Goal: Transaction & Acquisition: Purchase product/service

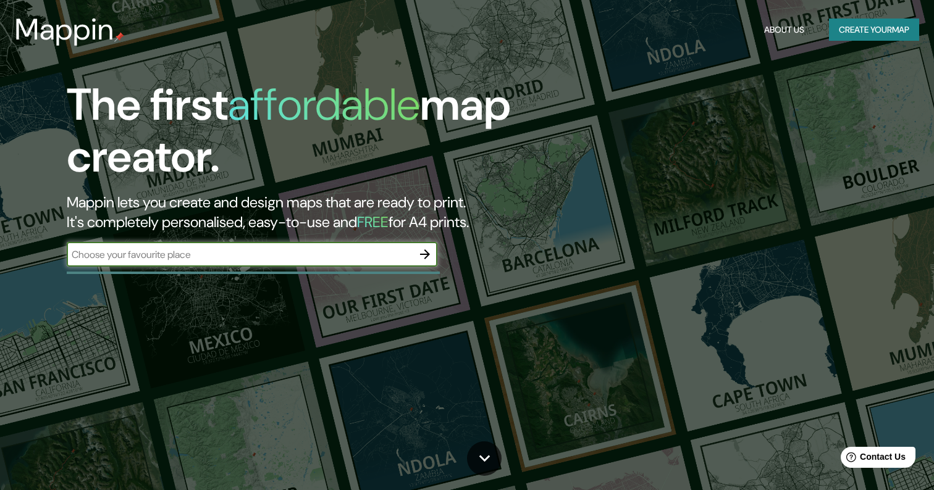
click at [389, 221] on h5 "FREE" at bounding box center [373, 221] width 32 height 19
click at [389, 253] on input "text" at bounding box center [240, 255] width 346 height 14
type input "montevideo"
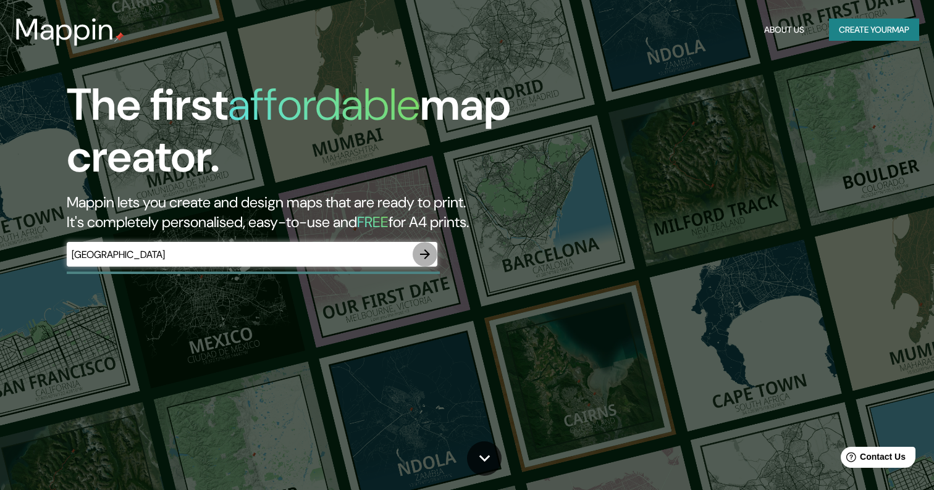
click at [420, 251] on icon "button" at bounding box center [425, 254] width 15 height 15
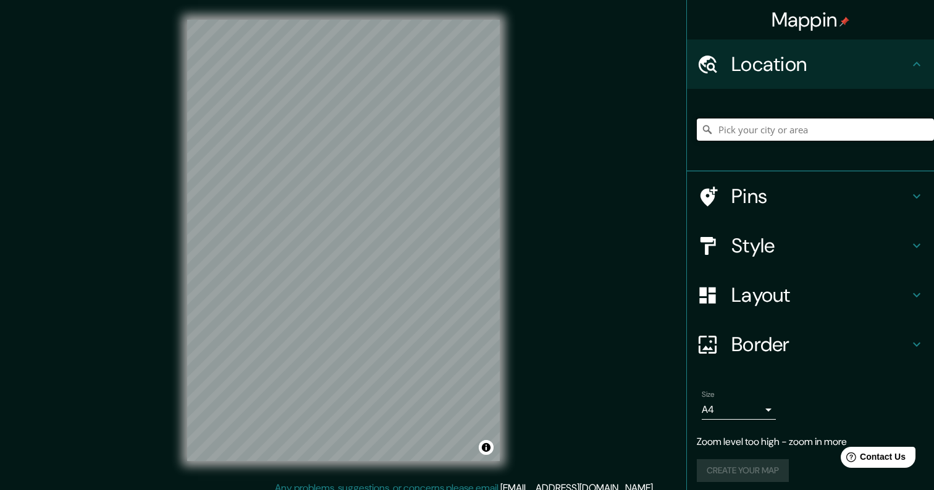
click at [771, 128] on input "Pick your city or area" at bounding box center [815, 130] width 237 height 22
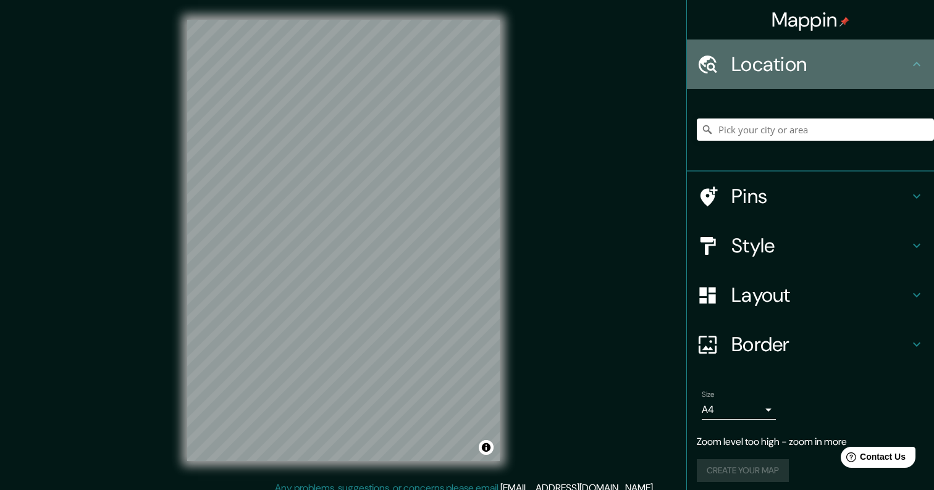
click at [784, 68] on h4 "Location" at bounding box center [820, 64] width 178 height 25
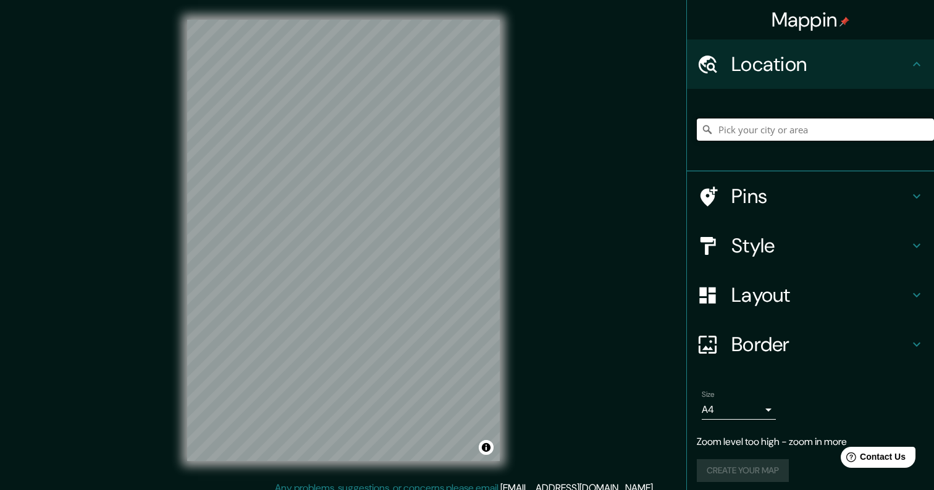
click at [794, 133] on input "Pick your city or area" at bounding box center [815, 130] width 237 height 22
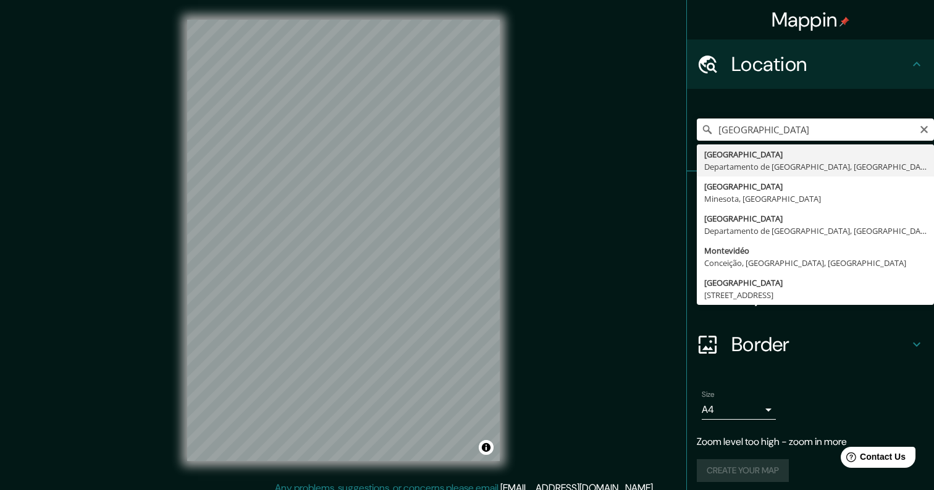
type input "Montevideo, Departamento de Montevideo, Uruguay"
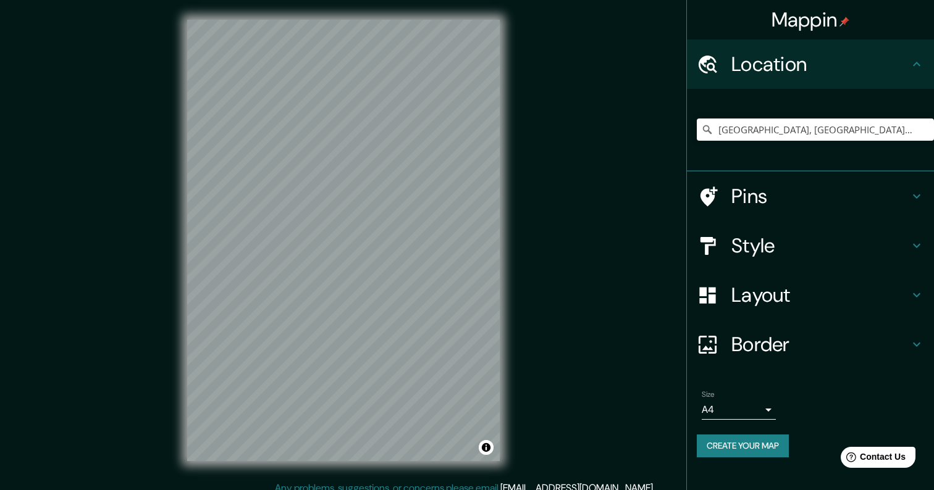
click at [751, 188] on h4 "Pins" at bounding box center [820, 196] width 178 height 25
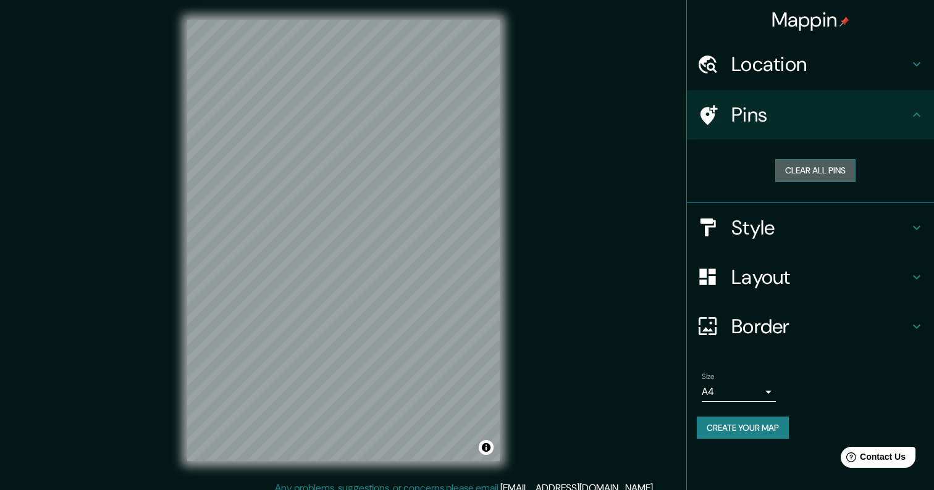
click at [825, 175] on button "Clear all pins" at bounding box center [815, 170] width 80 height 23
click at [776, 101] on div "Pins" at bounding box center [810, 114] width 247 height 49
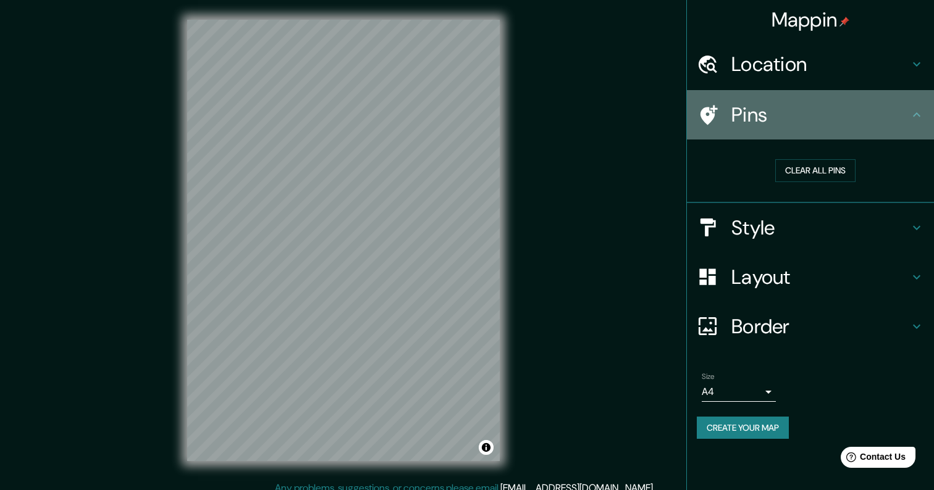
click at [902, 109] on h4 "Pins" at bounding box center [820, 115] width 178 height 25
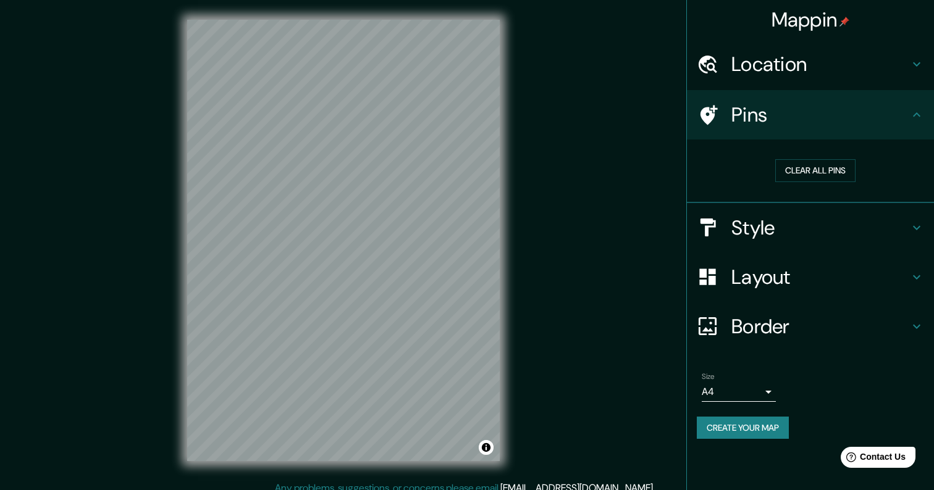
click at [919, 116] on icon at bounding box center [916, 114] width 7 height 4
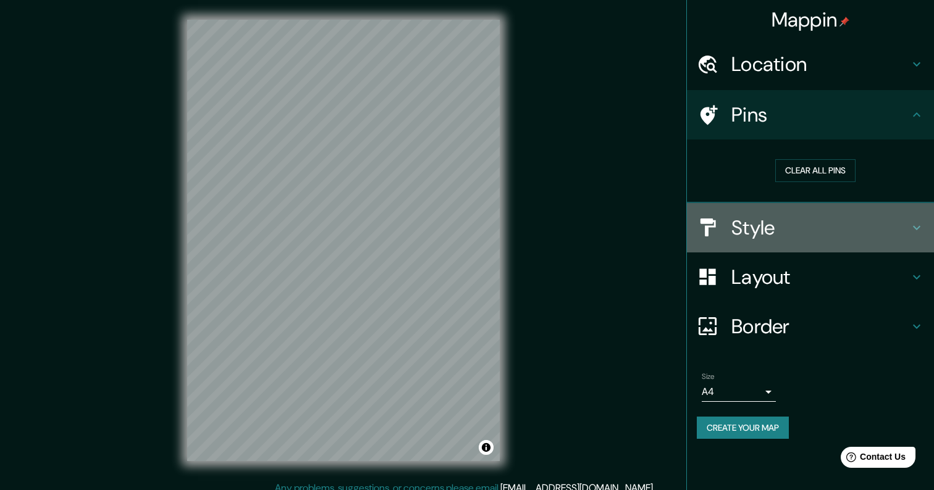
click at [854, 217] on h4 "Style" at bounding box center [820, 228] width 178 height 25
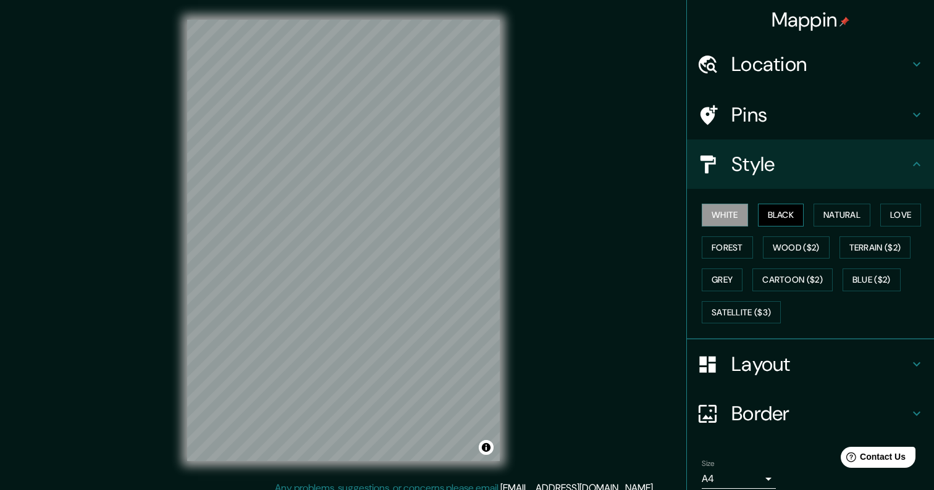
click at [785, 208] on button "Black" at bounding box center [781, 215] width 46 height 23
click at [844, 213] on button "Natural" at bounding box center [841, 215] width 57 height 23
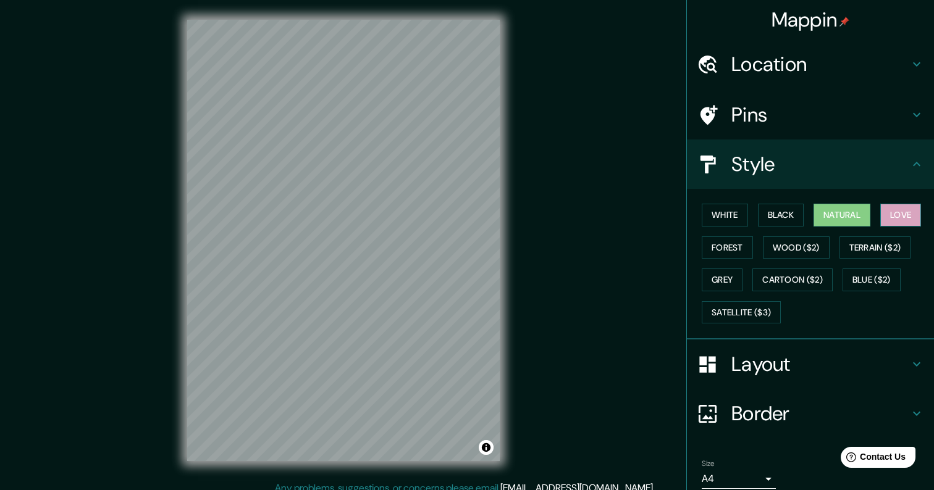
click at [902, 213] on button "Love" at bounding box center [900, 215] width 41 height 23
click at [723, 251] on button "Forest" at bounding box center [727, 248] width 51 height 23
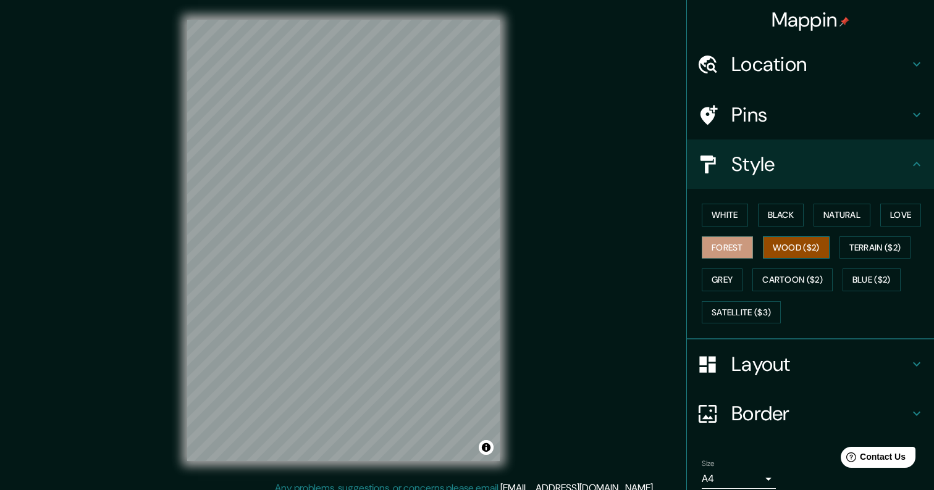
click at [786, 249] on button "Wood ($2)" at bounding box center [796, 248] width 67 height 23
click at [727, 274] on button "Grey" at bounding box center [722, 280] width 41 height 23
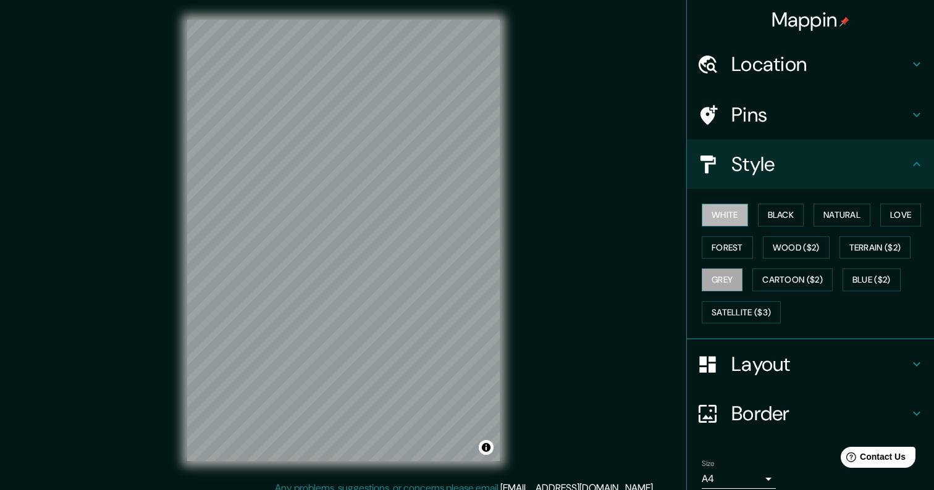
click at [729, 211] on button "White" at bounding box center [725, 215] width 46 height 23
click at [767, 311] on button "Satellite ($3)" at bounding box center [741, 312] width 79 height 23
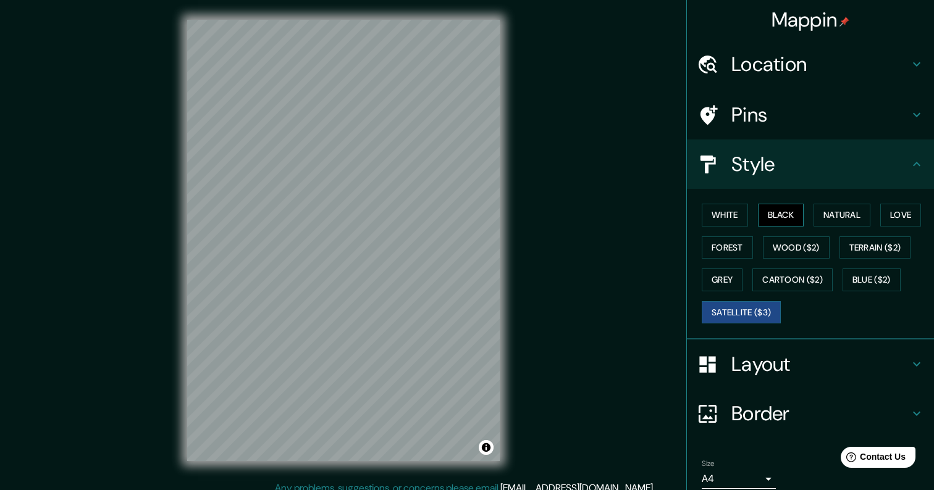
click at [786, 208] on button "Black" at bounding box center [781, 215] width 46 height 23
click at [844, 209] on button "Natural" at bounding box center [841, 215] width 57 height 23
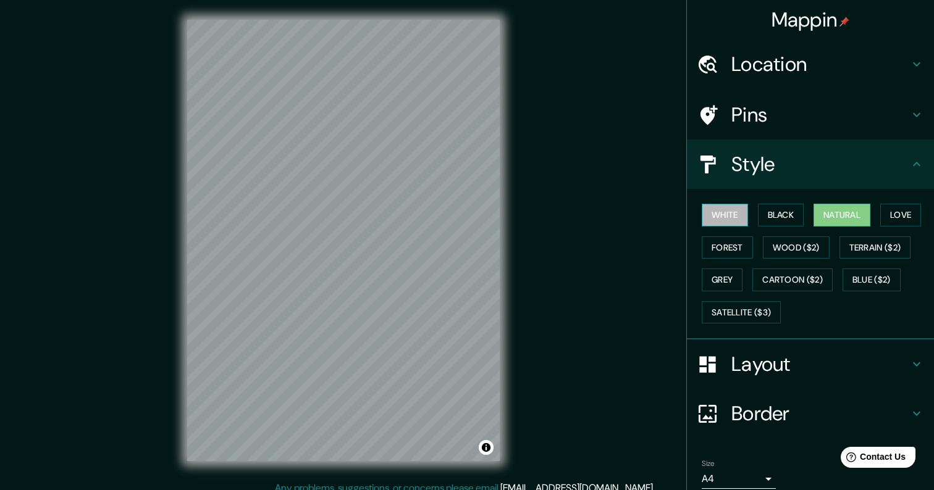
click at [732, 219] on button "White" at bounding box center [725, 215] width 46 height 23
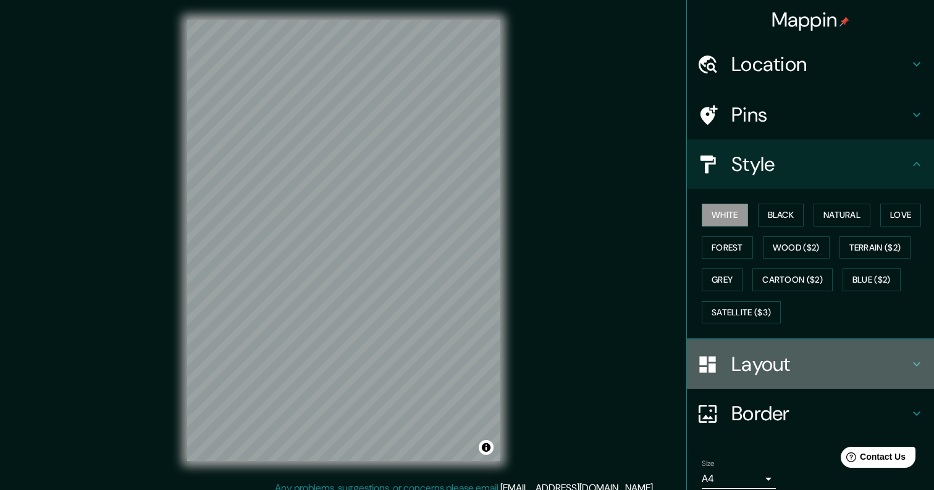
click at [763, 361] on h4 "Layout" at bounding box center [820, 364] width 178 height 25
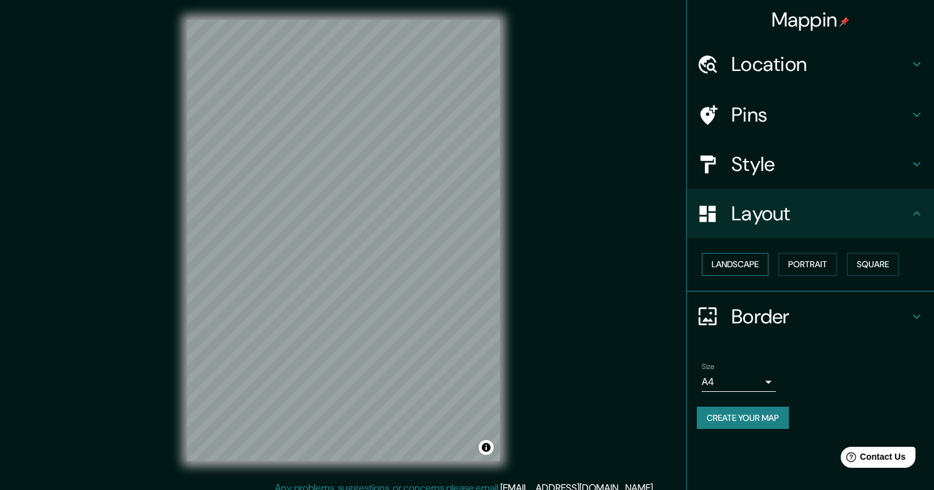
click at [757, 267] on button "Landscape" at bounding box center [735, 264] width 67 height 23
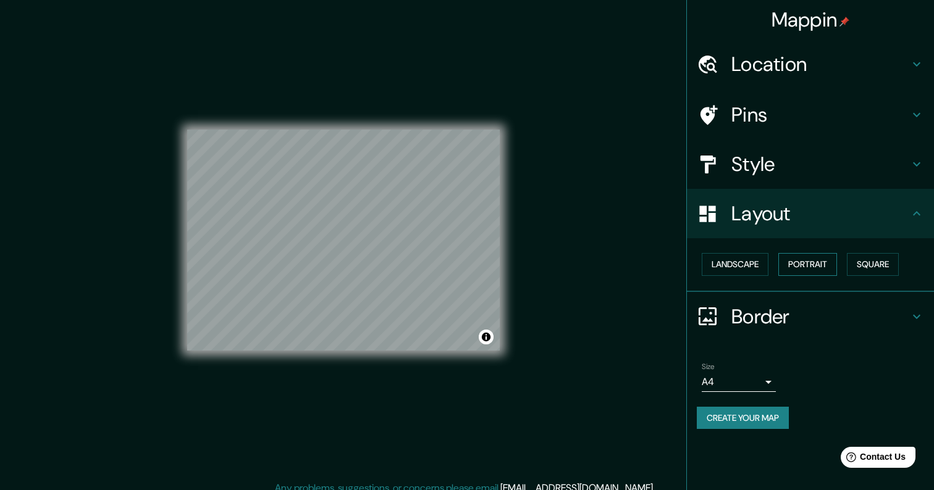
click at [810, 260] on button "Portrait" at bounding box center [807, 264] width 59 height 23
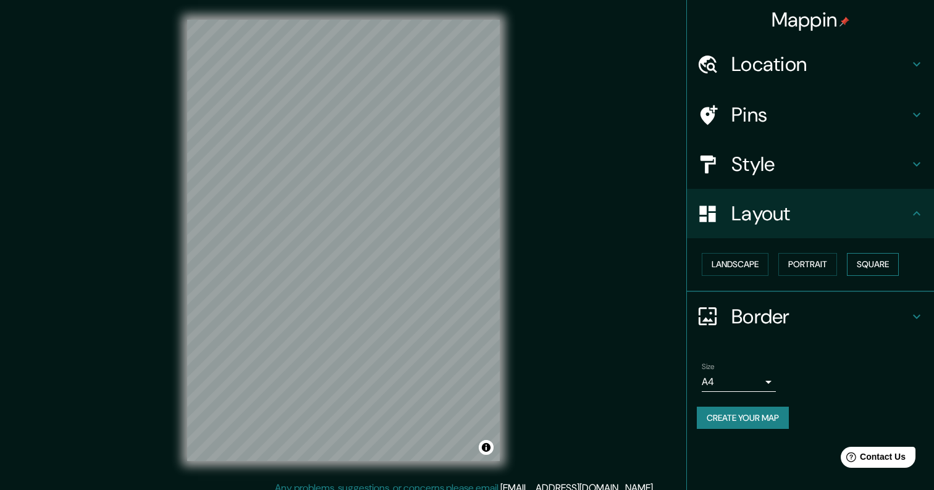
click at [868, 259] on button "Square" at bounding box center [873, 264] width 52 height 23
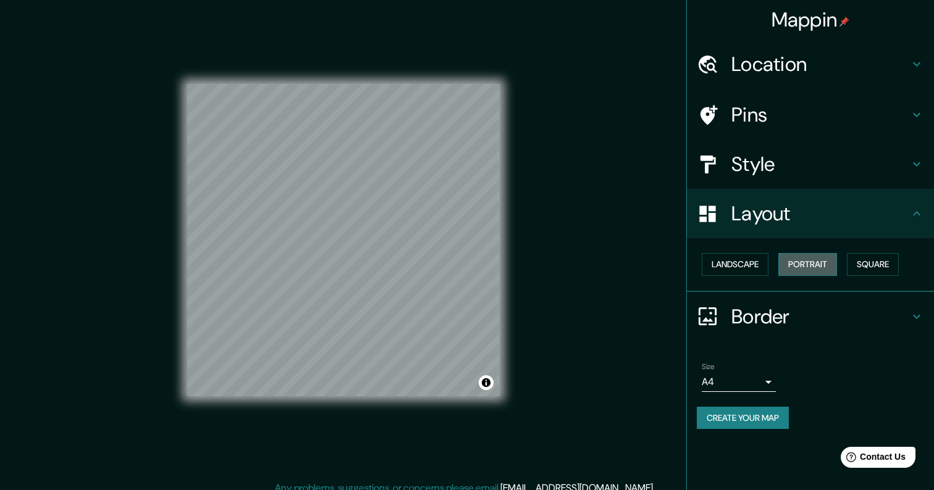
click at [826, 265] on button "Portrait" at bounding box center [807, 264] width 59 height 23
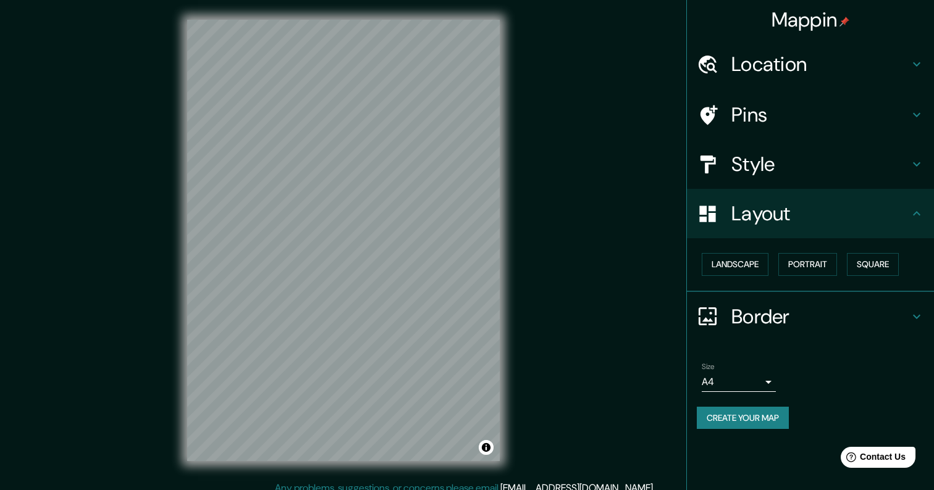
click at [780, 216] on h4 "Layout" at bounding box center [820, 213] width 178 height 25
click at [747, 305] on h4 "Border" at bounding box center [820, 317] width 178 height 25
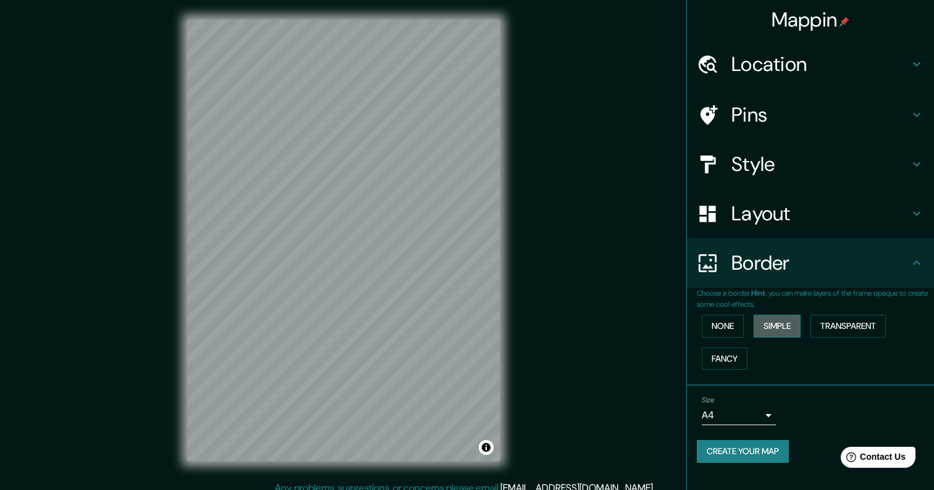
click at [783, 325] on button "Simple" at bounding box center [777, 326] width 47 height 23
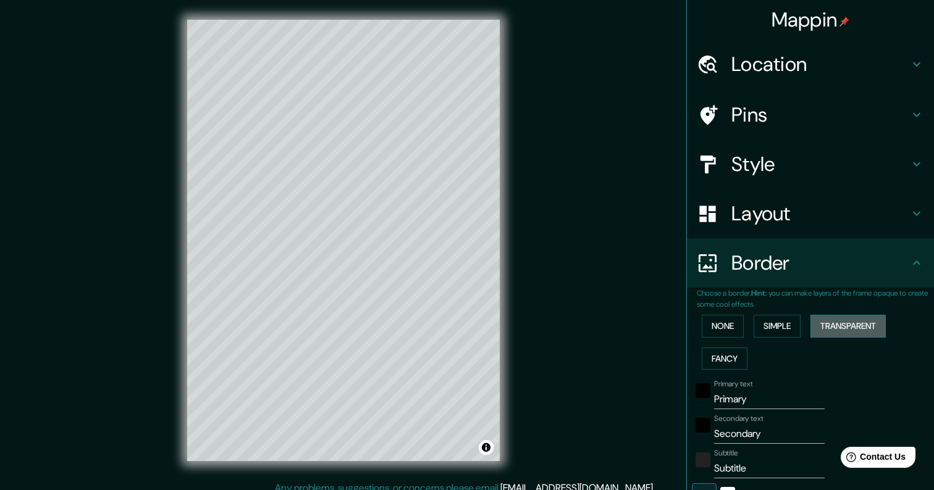
click at [844, 321] on button "Transparent" at bounding box center [847, 326] width 75 height 23
click at [743, 354] on button "Fancy" at bounding box center [725, 359] width 46 height 23
click at [731, 322] on button "None" at bounding box center [723, 326] width 42 height 23
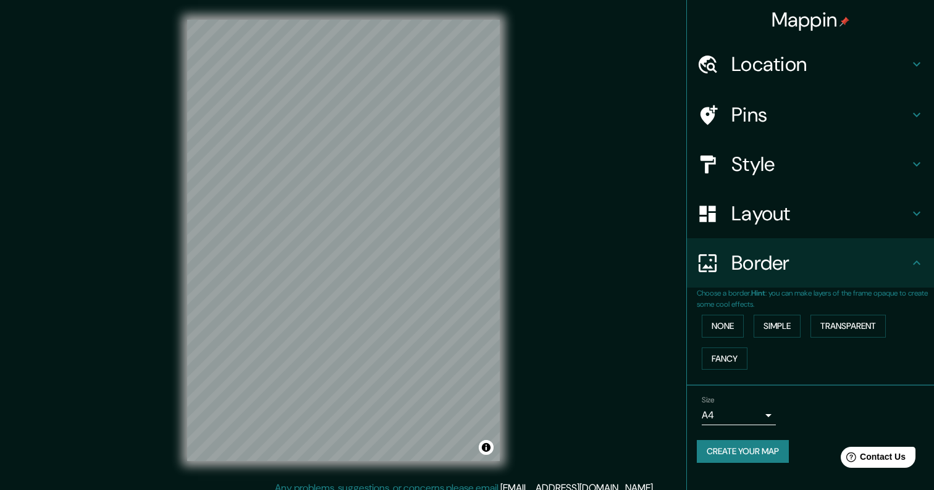
click at [743, 412] on body "Mappin Location Montevideo, Departamento de Montevideo, Uruguay Pins Style Layo…" at bounding box center [467, 245] width 934 height 490
click at [743, 445] on li "A3" at bounding box center [739, 442] width 74 height 22
click at [731, 413] on body "Mappin Location Montevideo, Departamento de Montevideo, Uruguay Pins Style Layo…" at bounding box center [467, 245] width 934 height 490
click at [734, 422] on li "A4" at bounding box center [739, 420] width 74 height 22
type input "single"
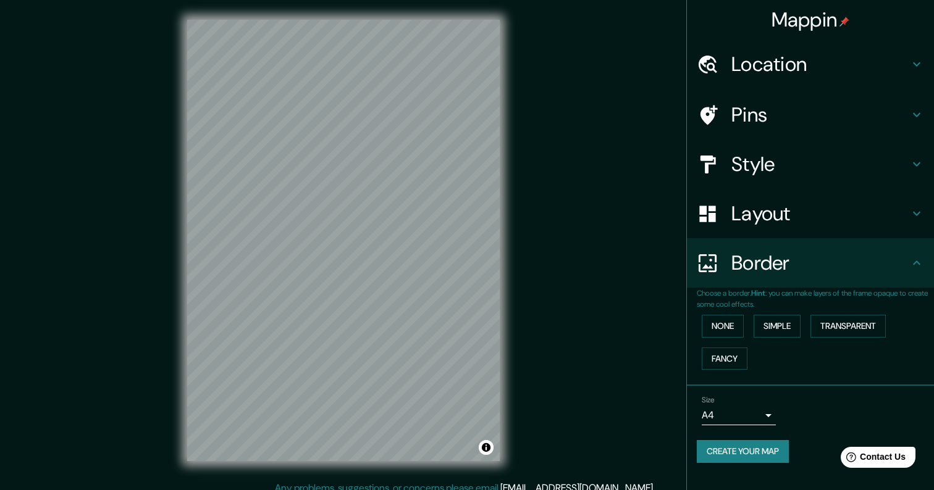
click at [809, 398] on div "Size A4 single" at bounding box center [810, 411] width 227 height 40
click at [773, 450] on button "Create your map" at bounding box center [743, 451] width 92 height 23
click at [736, 448] on button "Create your map" at bounding box center [743, 451] width 92 height 23
click at [487, 445] on button "Toggle attribution" at bounding box center [486, 447] width 15 height 15
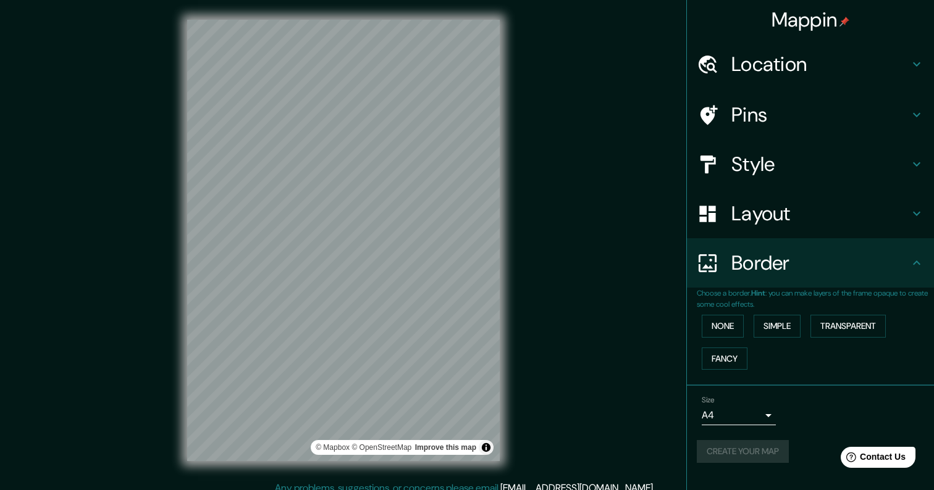
click at [487, 445] on button "Toggle attribution" at bounding box center [486, 447] width 15 height 15
click at [764, 263] on h4 "Border" at bounding box center [820, 263] width 178 height 25
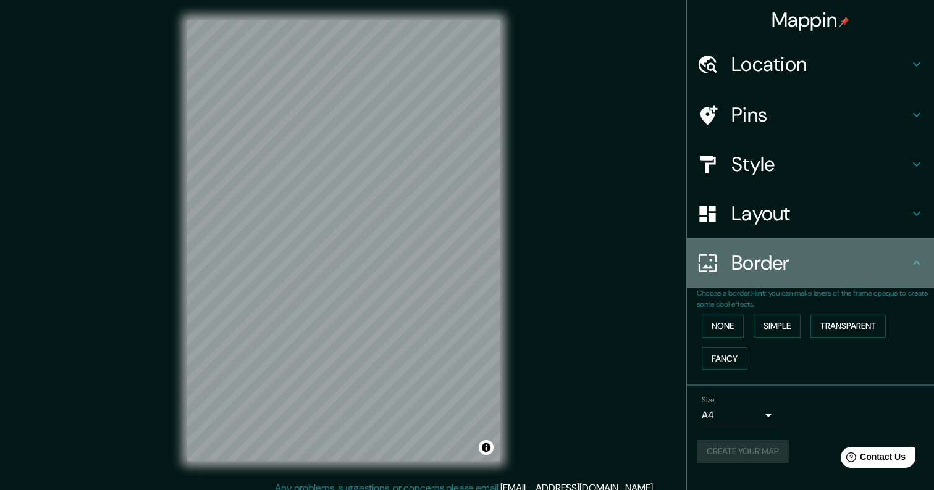
click at [764, 263] on h4 "Border" at bounding box center [820, 263] width 178 height 25
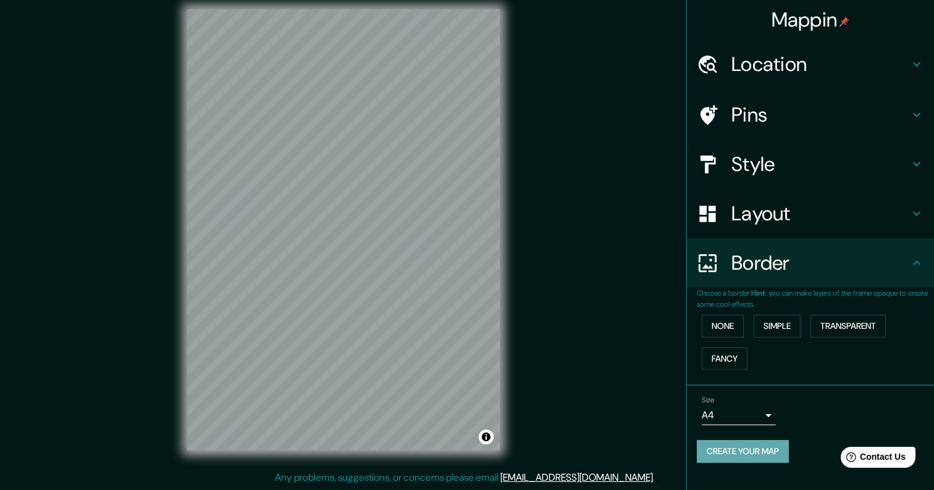
scroll to position [11, 0]
click at [749, 448] on button "Create your map" at bounding box center [743, 451] width 92 height 23
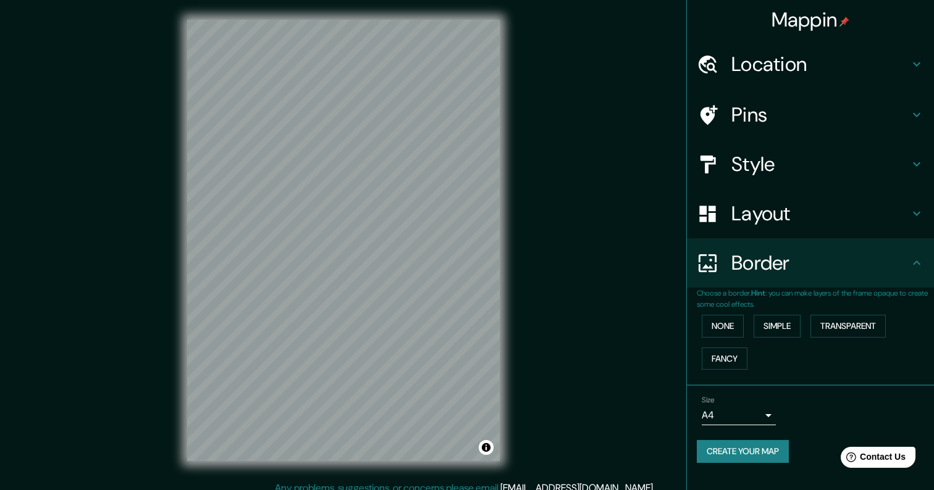
scroll to position [0, 0]
click at [833, 19] on h4 "Mappin" at bounding box center [810, 19] width 78 height 25
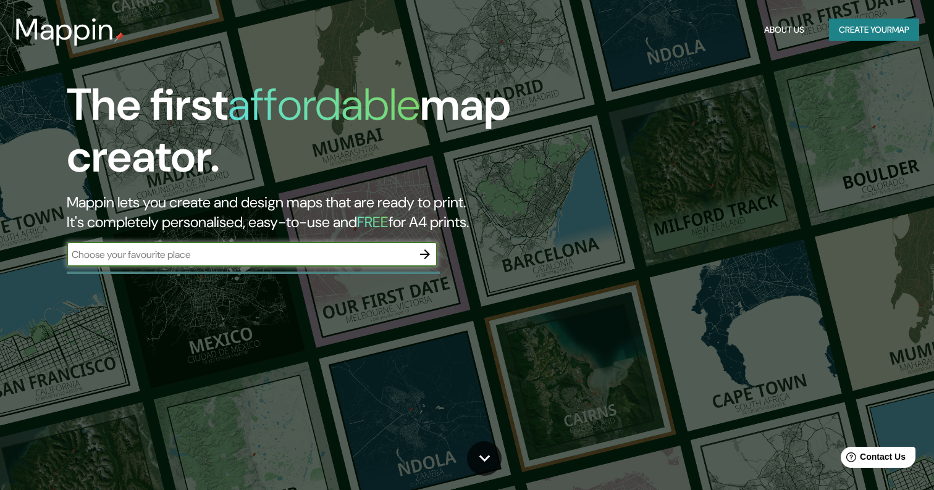
click at [389, 254] on input "text" at bounding box center [240, 255] width 346 height 14
type input "montevideo uruguay"
click at [427, 251] on icon "button" at bounding box center [425, 255] width 10 height 10
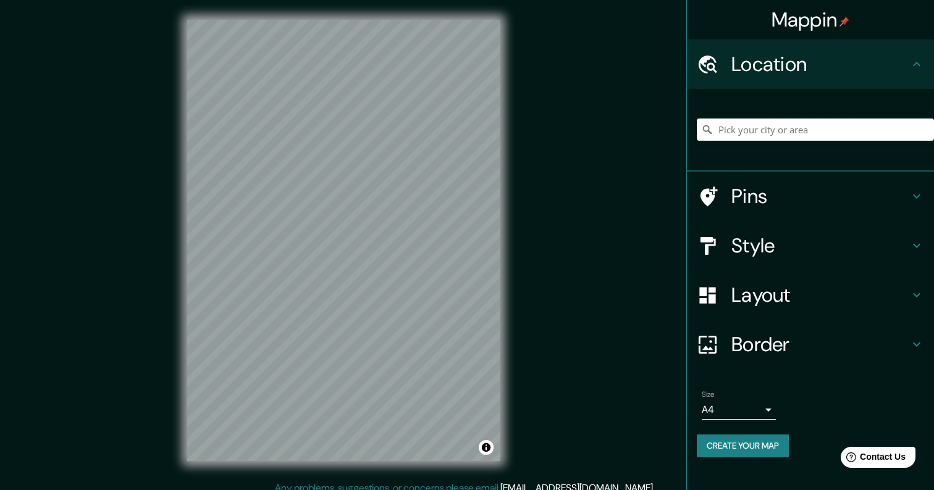
click at [765, 127] on input "Pick your city or area" at bounding box center [815, 130] width 237 height 22
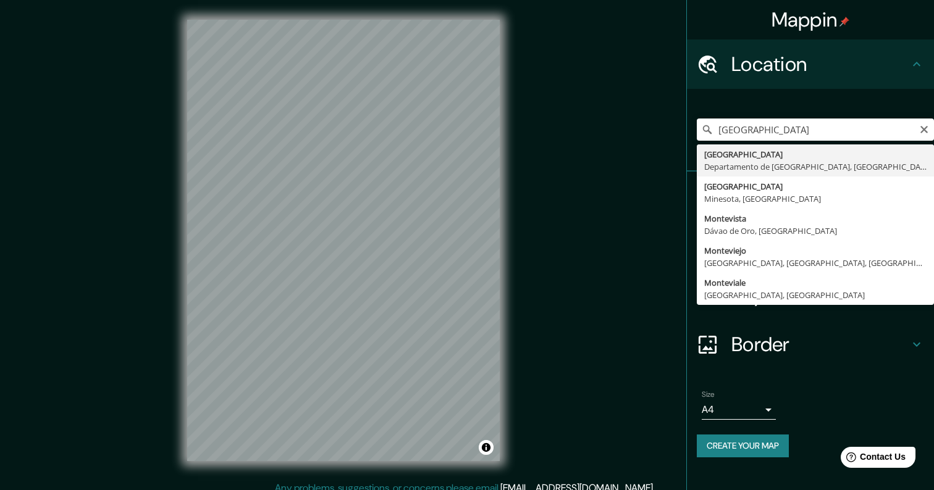
type input "Montevideo, Departamento de Montevideo, Uruguay"
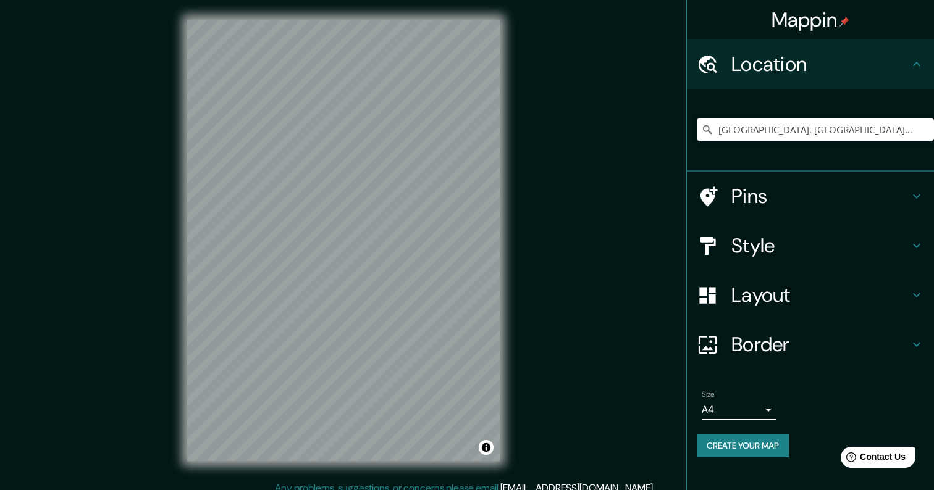
click at [769, 198] on h4 "Pins" at bounding box center [820, 196] width 178 height 25
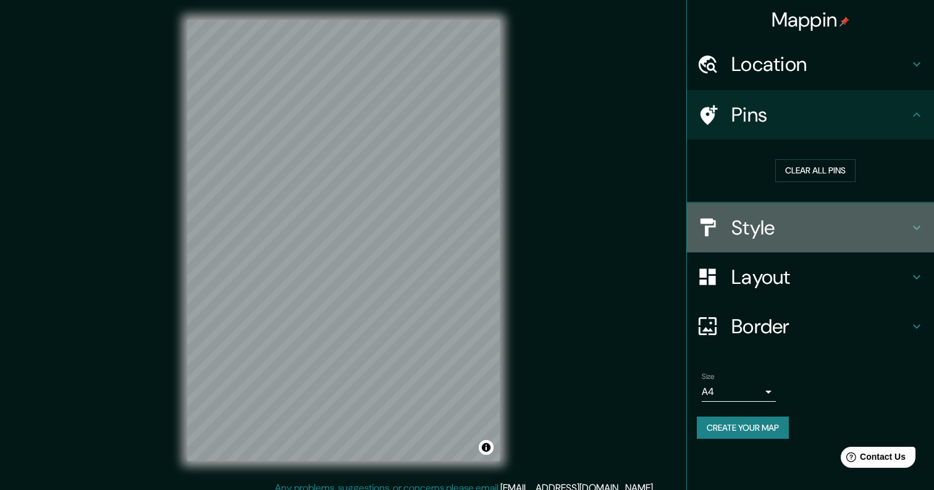
click at [785, 235] on h4 "Style" at bounding box center [820, 228] width 178 height 25
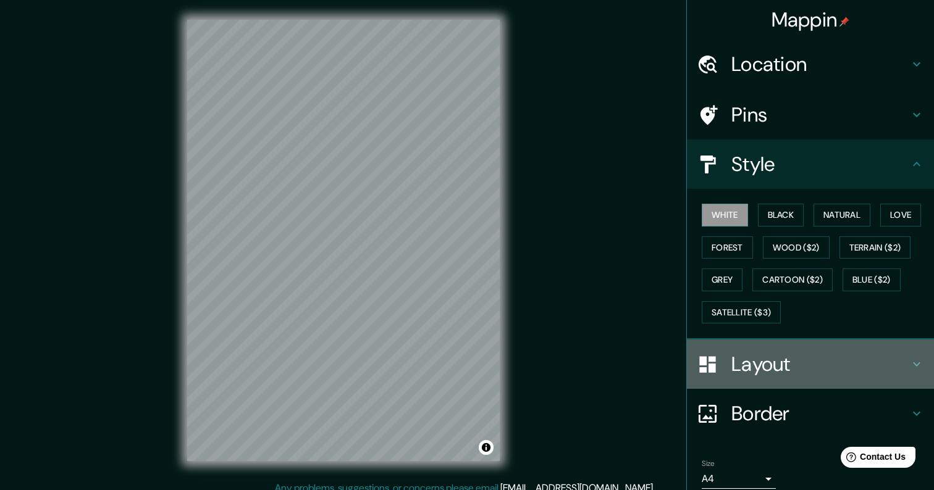
click at [767, 345] on div "Layout" at bounding box center [810, 364] width 247 height 49
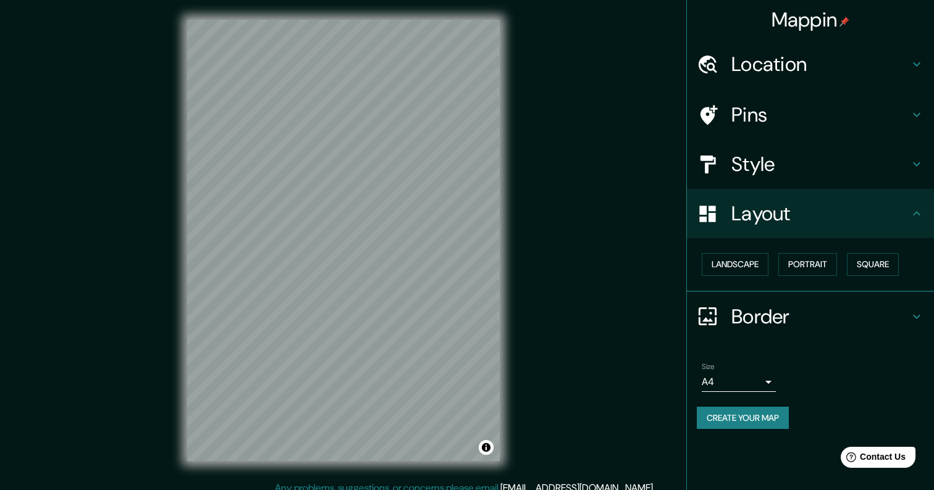
click at [776, 317] on h4 "Border" at bounding box center [820, 317] width 178 height 25
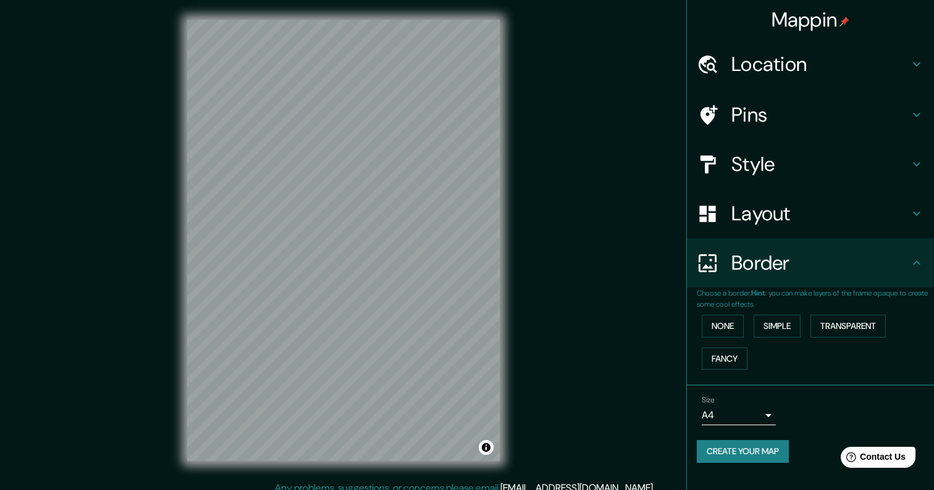
click at [773, 451] on button "Create your map" at bounding box center [743, 451] width 92 height 23
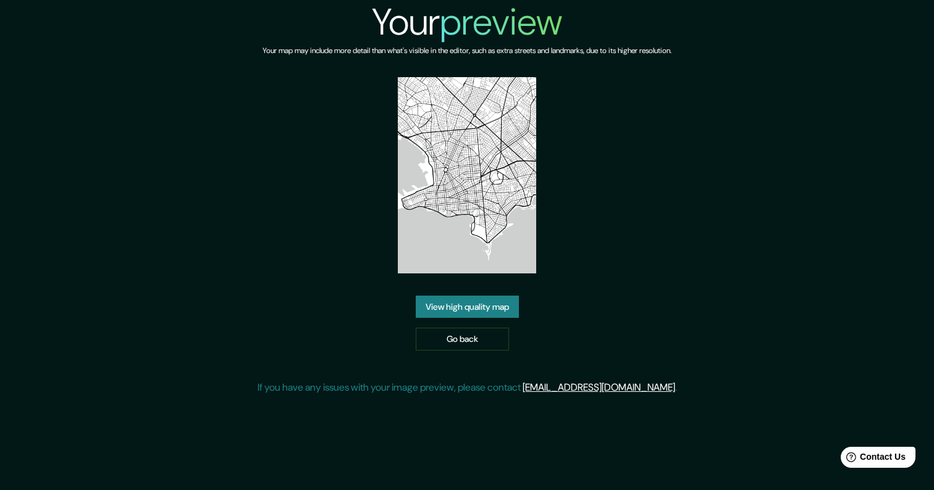
click at [492, 308] on link "View high quality map" at bounding box center [467, 307] width 103 height 23
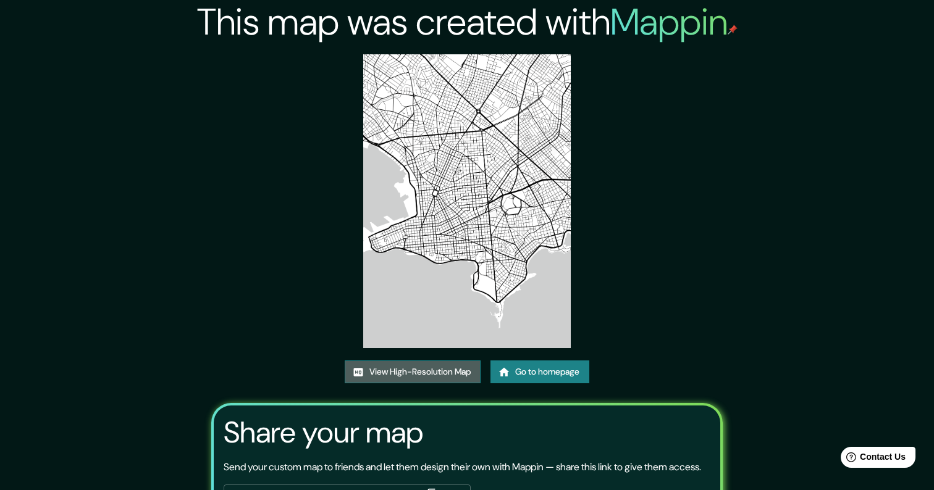
click at [461, 365] on link "View High-Resolution Map" at bounding box center [413, 372] width 136 height 23
